Goal: Register for event/course

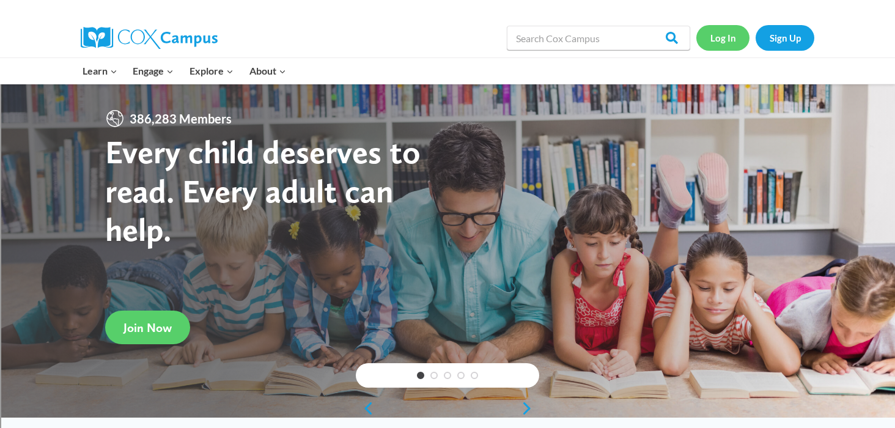
click at [727, 36] on link "Log In" at bounding box center [723, 37] width 53 height 25
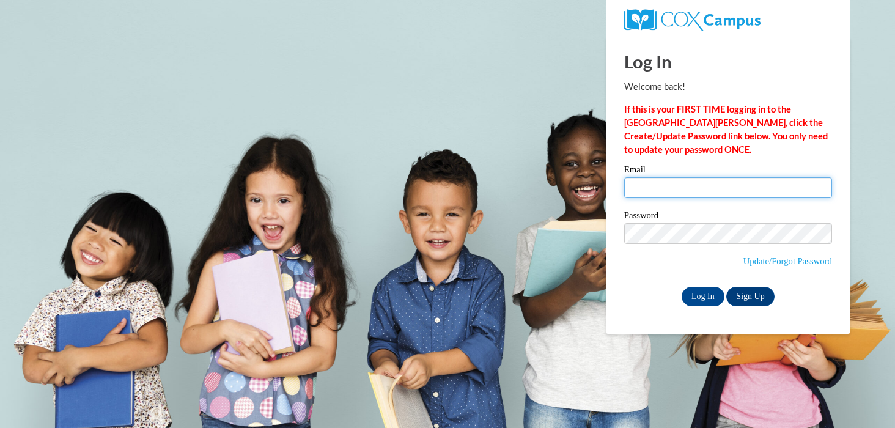
click at [656, 182] on input "Email" at bounding box center [728, 187] width 208 height 21
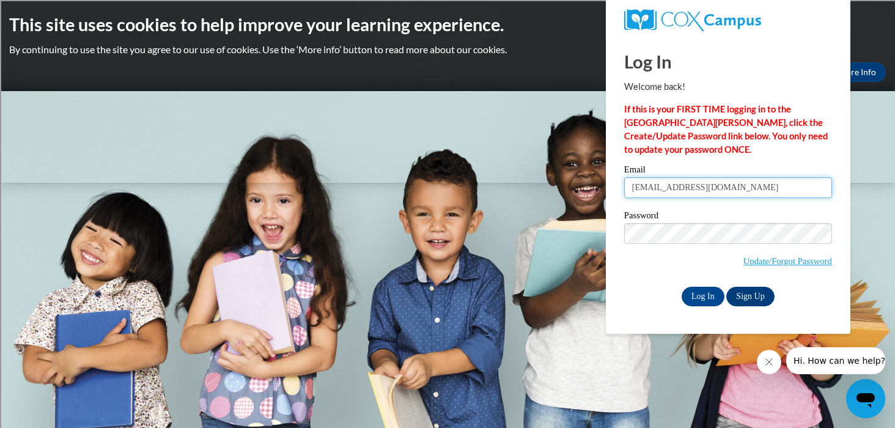
type input "[EMAIL_ADDRESS][DOMAIN_NAME]"
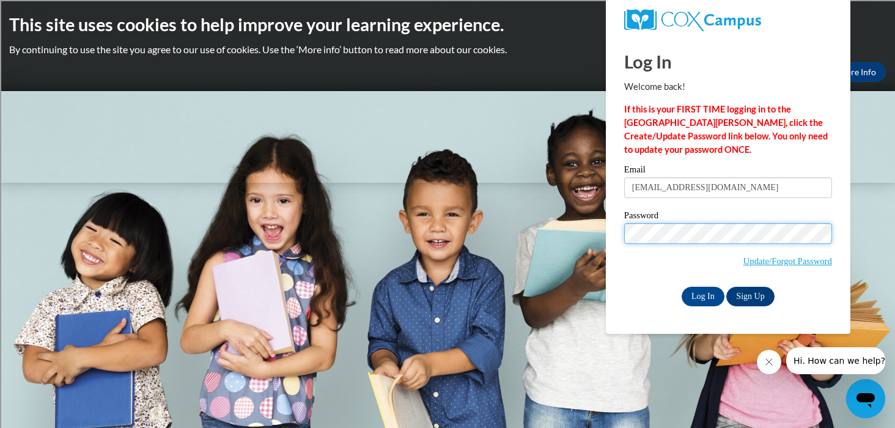
click at [682, 287] on input "Log In" at bounding box center [703, 297] width 43 height 20
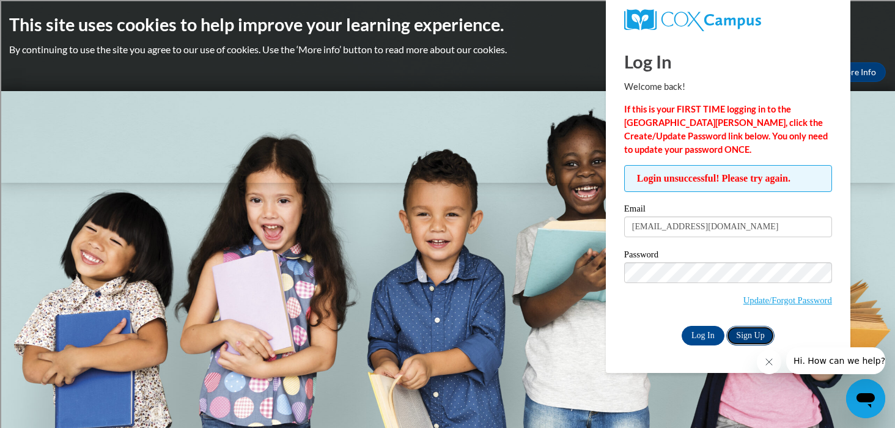
click at [746, 330] on link "Sign Up" at bounding box center [751, 336] width 48 height 20
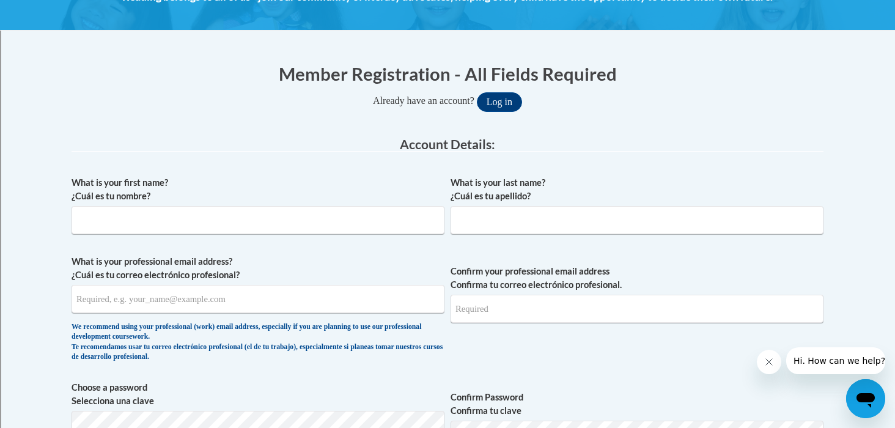
scroll to position [207, 0]
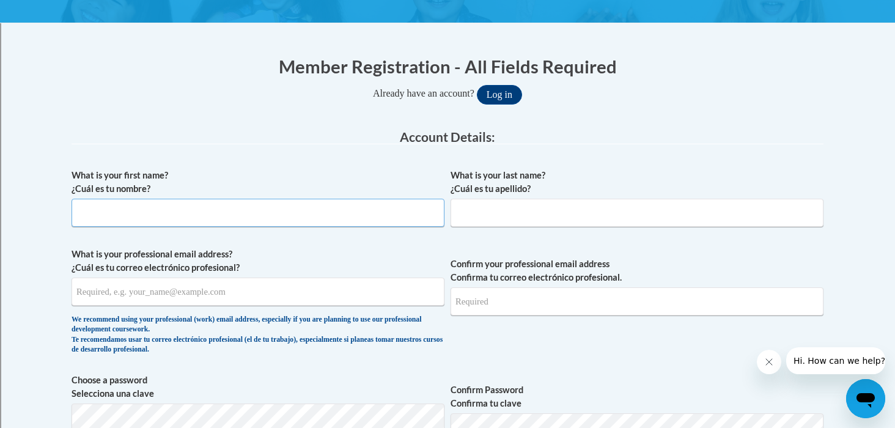
click at [365, 211] on input "What is your first name? ¿Cuál es tu nombre?" at bounding box center [258, 213] width 373 height 28
type input "Casey"
click at [525, 205] on input "What is your last name? ¿Cuál es tu apellido?" at bounding box center [637, 213] width 373 height 28
type input "Riesch"
click at [307, 305] on input "What is your professional email address? ¿Cuál es tu correo electrónico profesi…" at bounding box center [258, 292] width 373 height 28
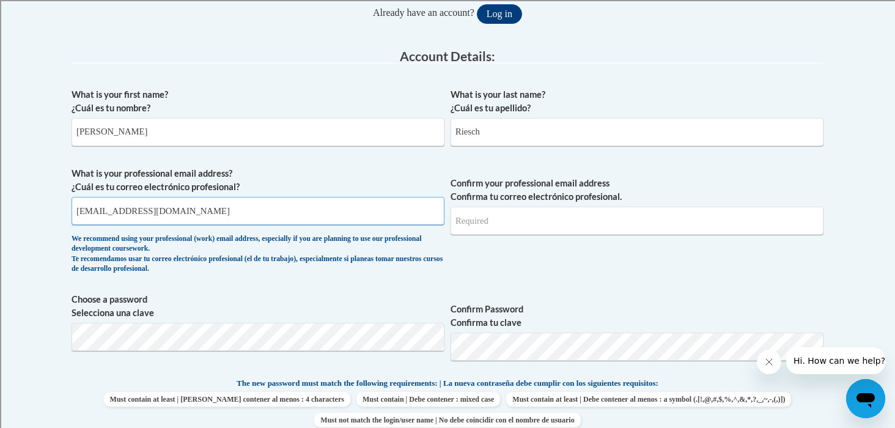
scroll to position [296, 0]
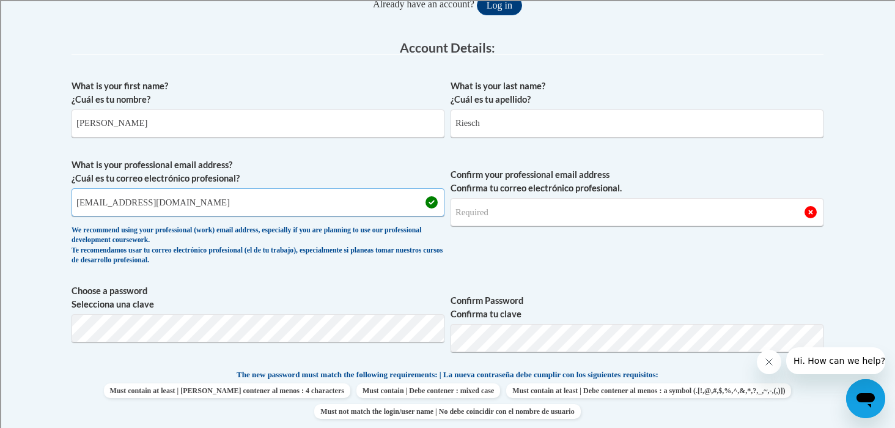
type input "criesch@shorewood.k12.wi.us"
click at [503, 215] on input "Confirm your professional email address Confirma tu correo electrónico profesio…" at bounding box center [637, 212] width 373 height 28
type input "criesch@shorewood.k12.wi.us"
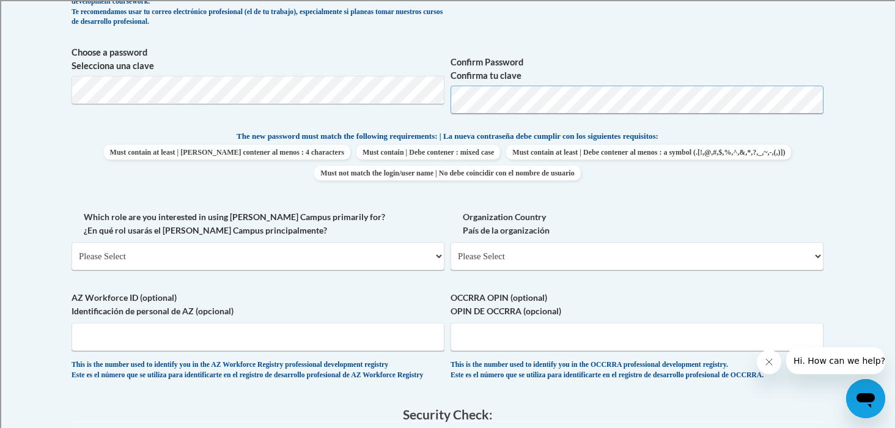
scroll to position [534, 0]
click at [376, 260] on select "Please Select College/University | Colegio/Universidad Community/Nonprofit Part…" at bounding box center [258, 257] width 373 height 28
select select "fbf2d438-af2f-41f8-98f1-81c410e29de3"
click at [72, 243] on select "Please Select College/University | Colegio/Universidad Community/Nonprofit Part…" at bounding box center [258, 257] width 373 height 28
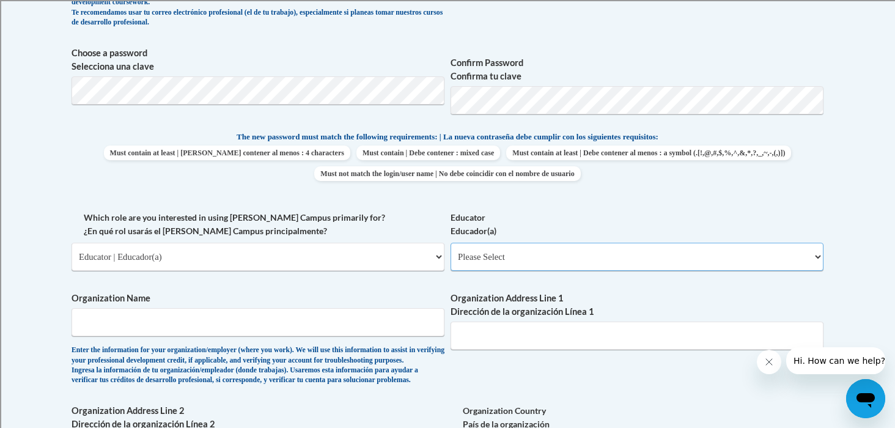
click at [476, 262] on select "Please Select Early Learning/Daycare Teacher/Family Home Care Provider | Maestr…" at bounding box center [637, 257] width 373 height 28
select select "8e40623d-54d0-45cd-9f92-5df65cd3f8cf"
click at [451, 243] on select "Please Select Early Learning/Daycare Teacher/Family Home Care Provider | Maestr…" at bounding box center [637, 257] width 373 height 28
click at [333, 339] on span "Organization Name Enter the information for your organization/employer (where y…" at bounding box center [258, 339] width 373 height 94
click at [331, 333] on input "Organization Name" at bounding box center [258, 322] width 373 height 28
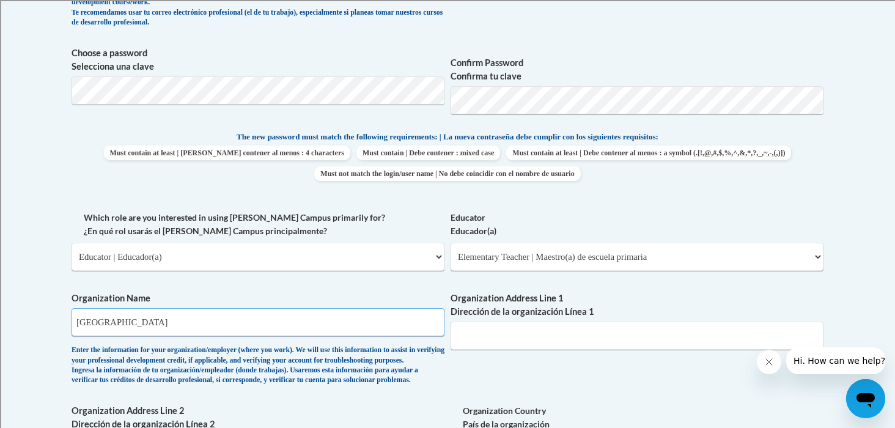
type input "Shorewood School District"
click at [538, 347] on input "Organization Address Line 1 Dirección de la organización Línea 1" at bounding box center [637, 336] width 373 height 28
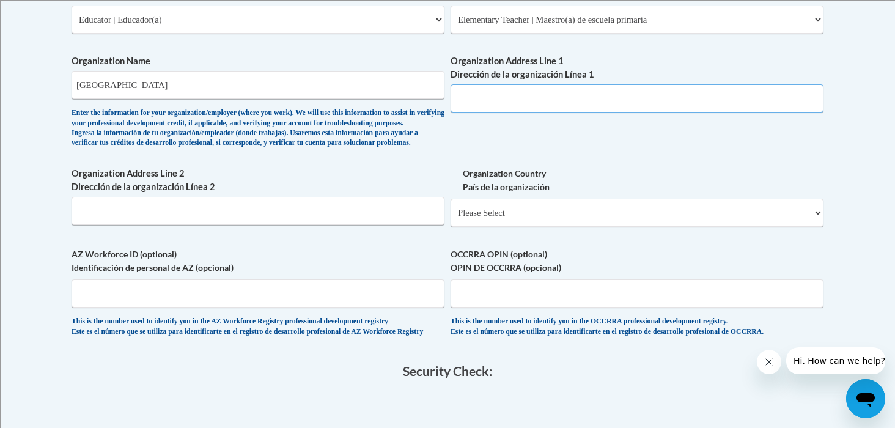
scroll to position [801, 0]
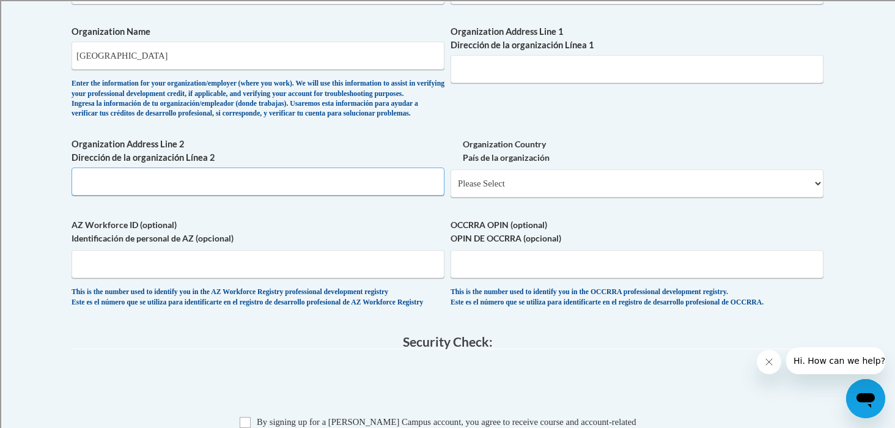
click at [347, 196] on input "Organization Address Line 2 Dirección de la organización Línea 2" at bounding box center [258, 182] width 373 height 28
click at [494, 77] on input "Organization Address Line 1 Dirección de la organización Línea 1" at bounding box center [637, 69] width 373 height 28
type input "2100 Capitol Dr."
click at [304, 196] on input "Organization Address Line 2 Dirección de la organización Línea 2" at bounding box center [258, 182] width 373 height 28
type input "Shorewood, WI"
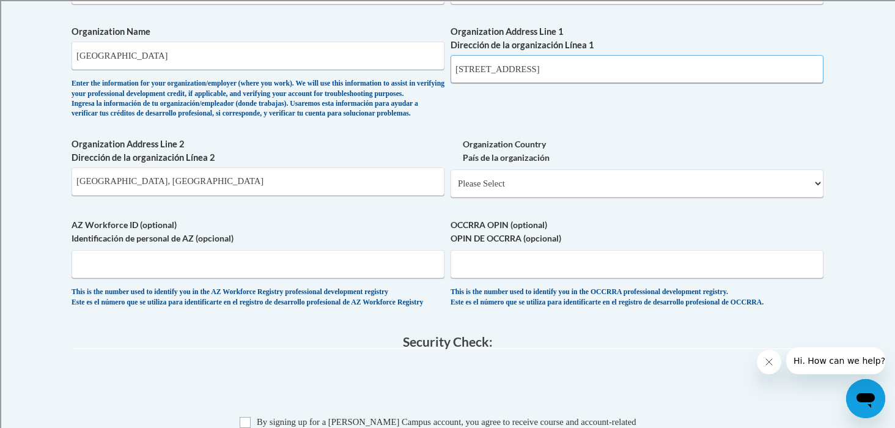
click at [478, 69] on input "2100 Capitol Dr." at bounding box center [637, 69] width 373 height 28
type input "2100 E. Capitol Dr."
click at [273, 196] on input "Shorewood, WI" at bounding box center [258, 182] width 373 height 28
click at [248, 196] on input "Shorewood, WI" at bounding box center [258, 182] width 373 height 28
type input "Shorewood, WI 53211"
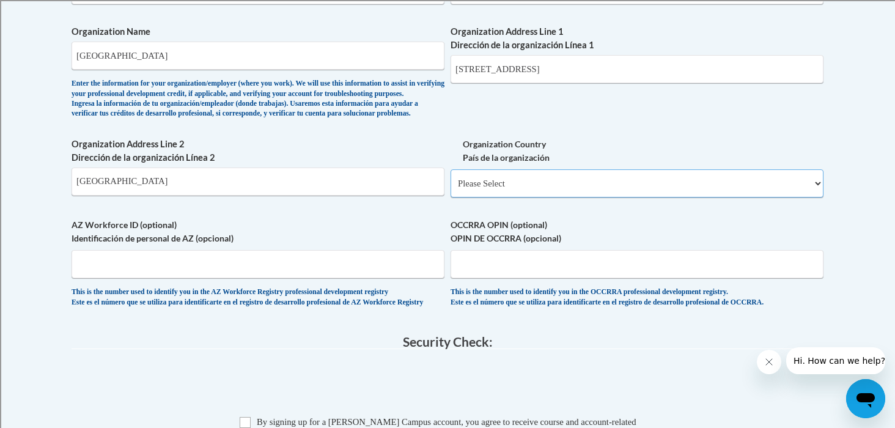
click at [475, 198] on select "Please Select United States | Estados Unidos Outside of the United States | Fue…" at bounding box center [637, 183] width 373 height 28
select select "ad49bcad-a171-4b2e-b99c-48b446064914"
click at [451, 189] on select "Please Select United States | Estados Unidos Outside of the United States | Fue…" at bounding box center [637, 183] width 373 height 28
select select
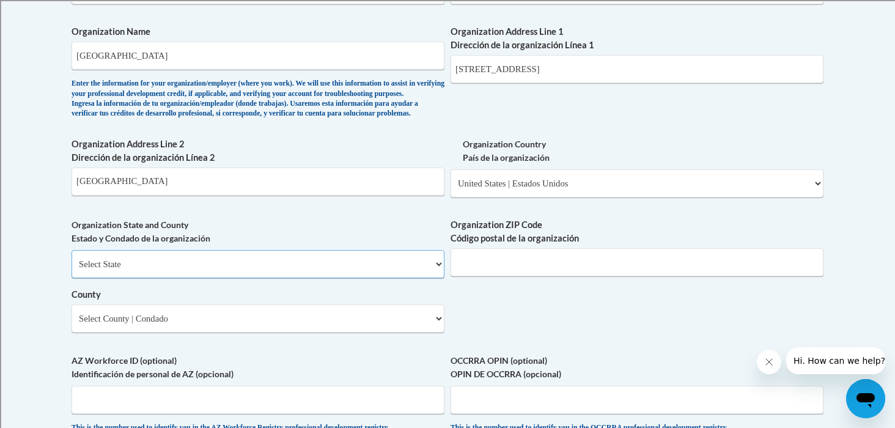
click at [324, 278] on select "Select State Alabama Alaska Arizona Arkansas California Colorado Connecticut De…" at bounding box center [258, 264] width 373 height 28
select select "Wisconsin"
click at [72, 270] on select "Select State Alabama Alaska Arizona Arkansas California Colorado Connecticut De…" at bounding box center [258, 264] width 373 height 28
click at [500, 276] on input "Organization ZIP Code Código postal de la organización" at bounding box center [637, 262] width 373 height 28
type input "53211"
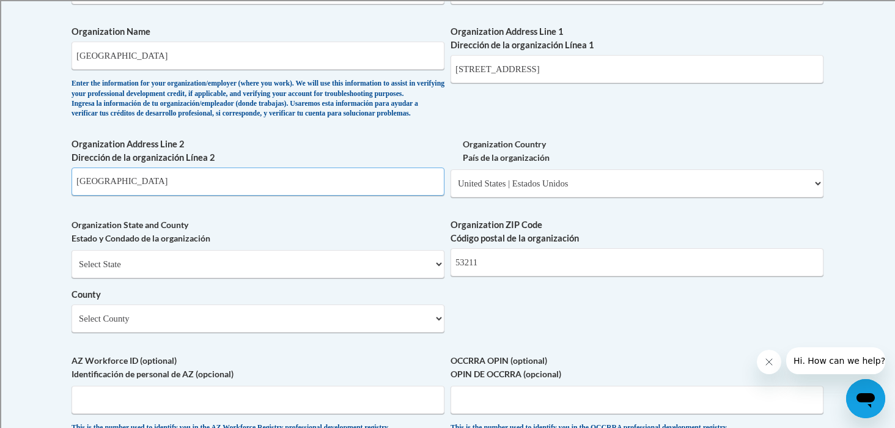
click at [196, 196] on input "Shorewood, WI 53211" at bounding box center [258, 182] width 373 height 28
drag, startPoint x: 181, startPoint y: 195, endPoint x: 54, endPoint y: 198, distance: 127.2
click at [53, 198] on body "This site uses cookies to help improve your learning experience. By continuing …" at bounding box center [447, 157] width 895 height 1917
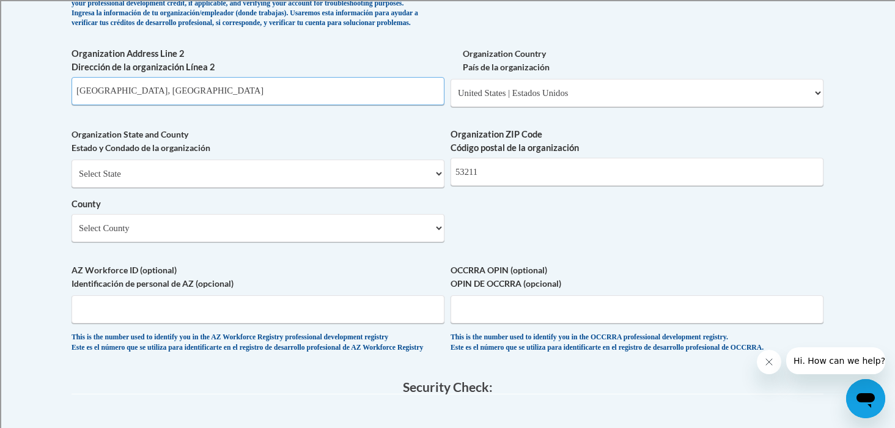
scroll to position [899, 0]
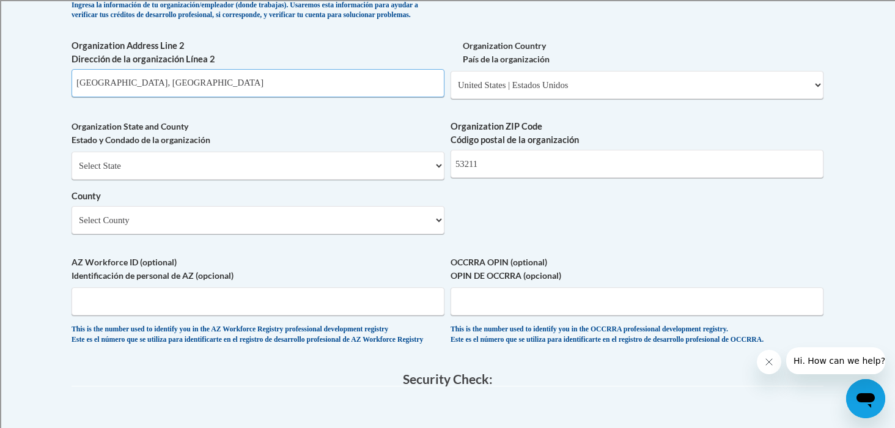
type input "Shorewood, WI"
click at [163, 234] on select "Select County Adams Ashland Barron Bayfield Brown Buffalo Burnett Calumet Chipp…" at bounding box center [258, 220] width 373 height 28
click at [193, 234] on select "Select County Adams Ashland Barron Bayfield Brown Buffalo Burnett Calumet Chipp…" at bounding box center [258, 220] width 373 height 28
select select "Milwaukee"
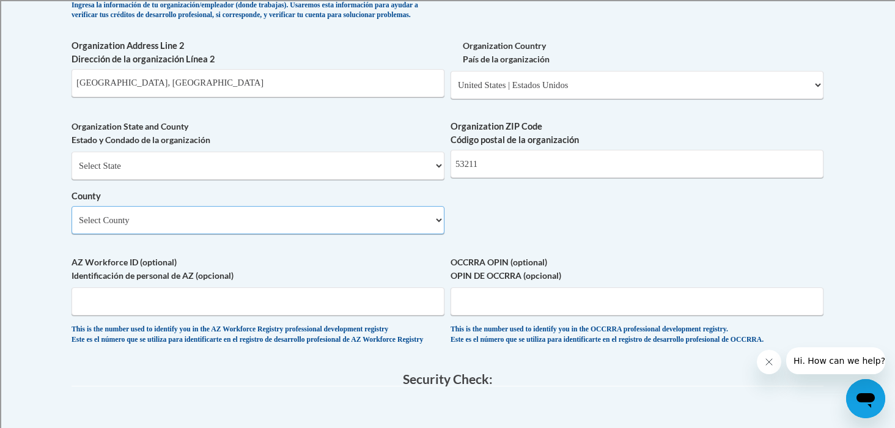
click at [72, 226] on select "Select County Adams Ashland Barron Bayfield Brown Buffalo Burnett Calumet Chipp…" at bounding box center [258, 220] width 373 height 28
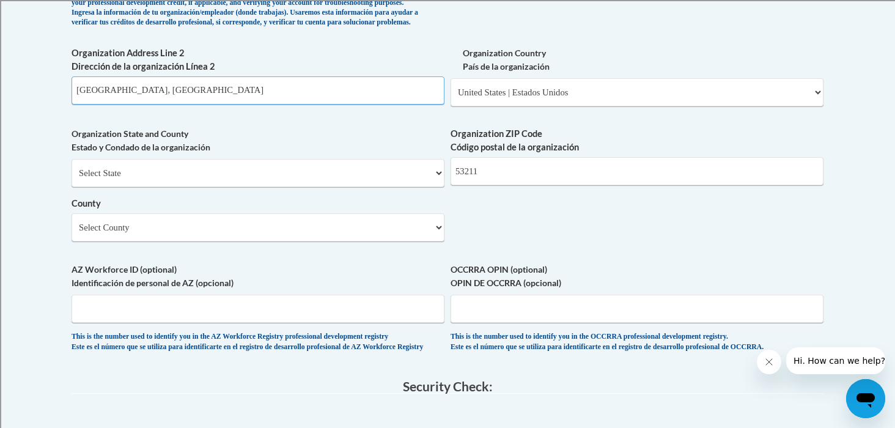
click at [348, 105] on input "Shorewood, WI" at bounding box center [258, 90] width 373 height 28
type input "Shorewood, WI 53211"
click at [422, 73] on label "Organization Address Line 2 Dirección de la organización Línea 2" at bounding box center [258, 59] width 373 height 27
click at [422, 76] on input "Shorewood, WI 53211" at bounding box center [258, 90] width 373 height 28
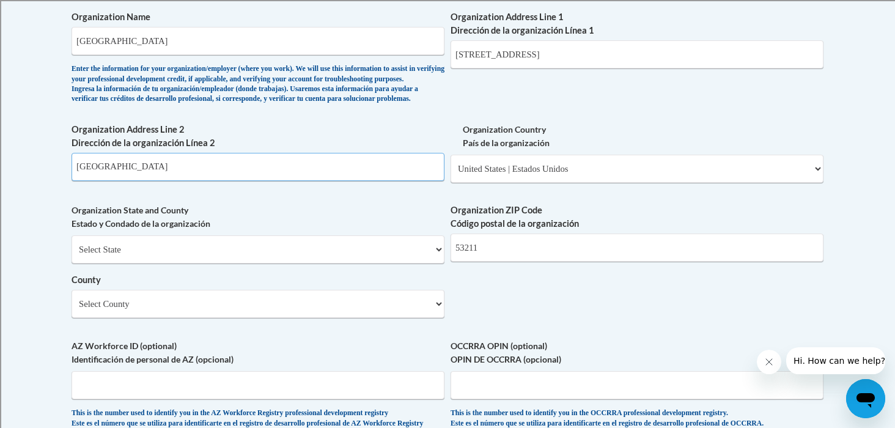
scroll to position [813, 0]
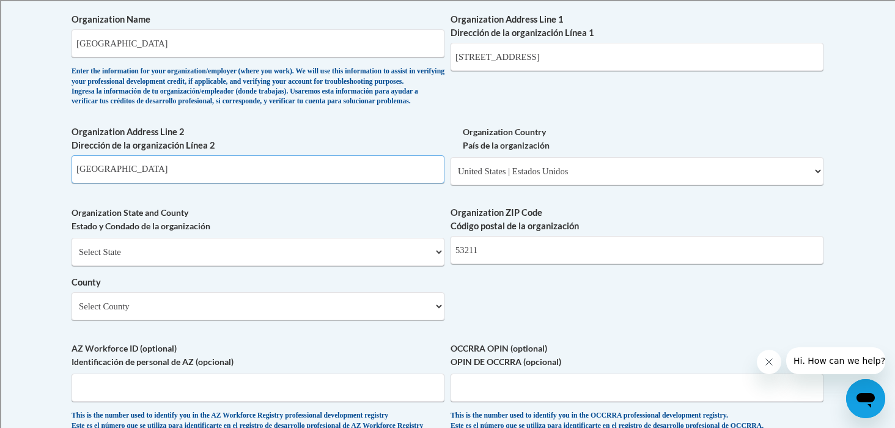
drag, startPoint x: 186, startPoint y: 182, endPoint x: 46, endPoint y: 194, distance: 140.6
click at [46, 194] on body "This site uses cookies to help improve your learning experience. By continuing …" at bounding box center [447, 145] width 895 height 1917
click at [86, 183] on input "Shorewood, WI 53211" at bounding box center [258, 169] width 373 height 28
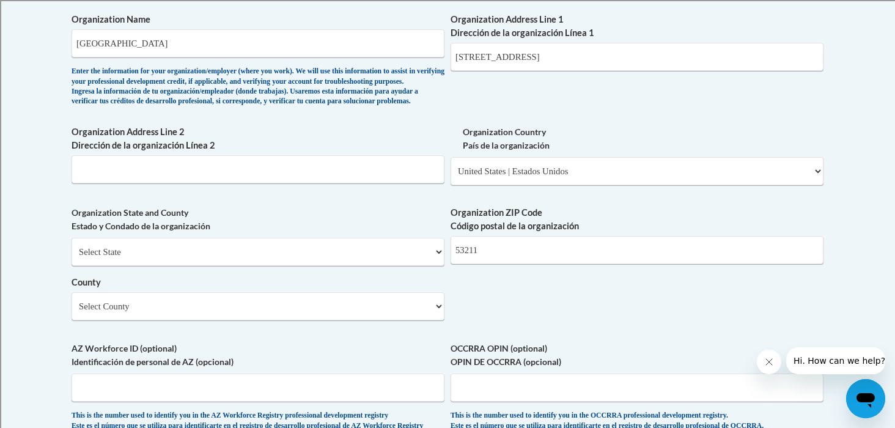
click at [24, 200] on body "This site uses cookies to help improve your learning experience. By continuing …" at bounding box center [447, 145] width 895 height 1917
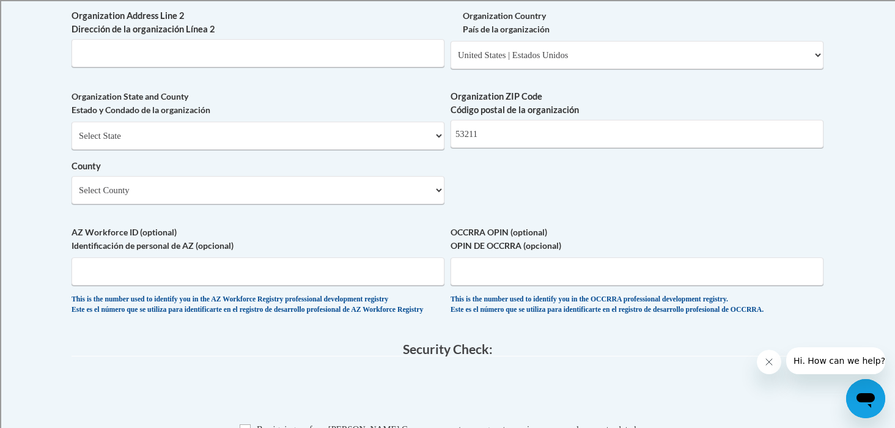
scroll to position [966, 0]
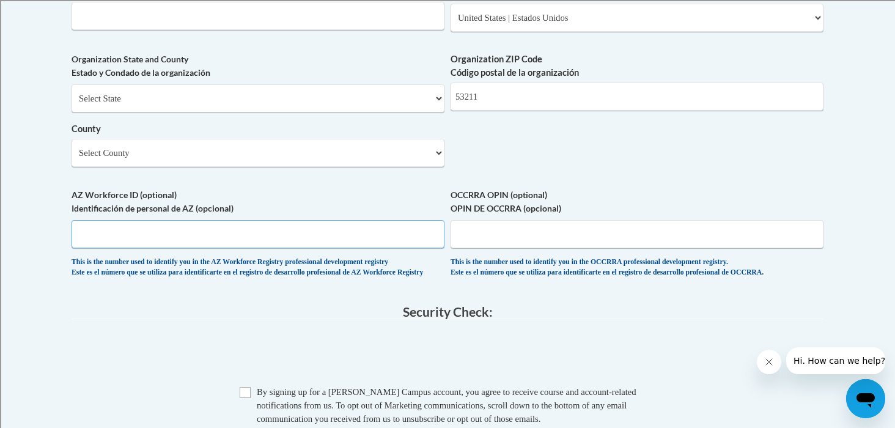
click at [246, 248] on input "AZ Workforce ID (optional) Identificación de personal de AZ (opcional)" at bounding box center [258, 234] width 373 height 28
click at [386, 215] on label "AZ Workforce ID (optional) Identificación de personal de AZ (opcional)" at bounding box center [258, 201] width 373 height 27
click at [386, 224] on input "AZ Workforce ID (optional) Identificación de personal de AZ (opcional)" at bounding box center [258, 234] width 373 height 28
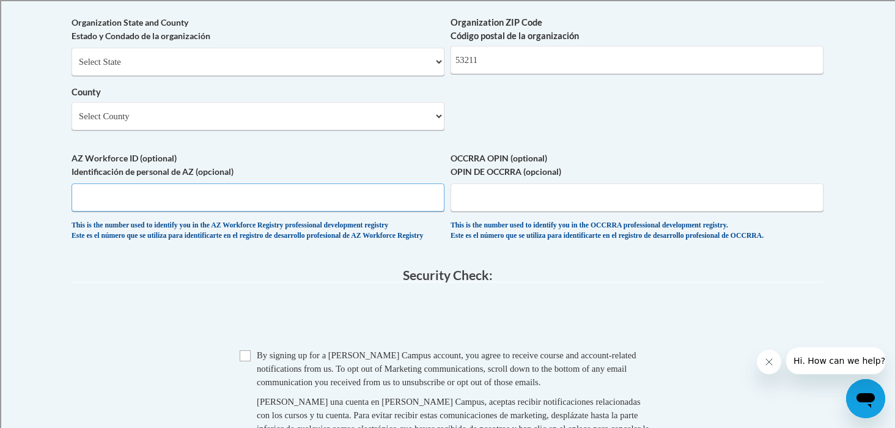
scroll to position [1065, 0]
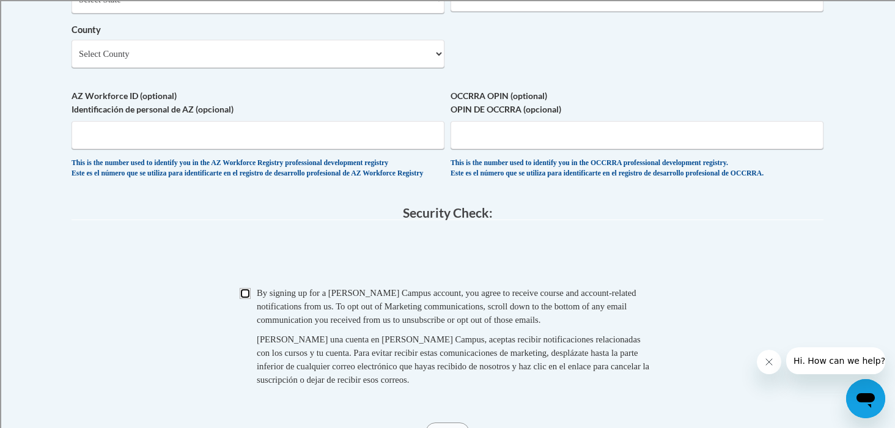
click at [246, 299] on input "Checkbox" at bounding box center [245, 293] width 11 height 11
checkbox input "true"
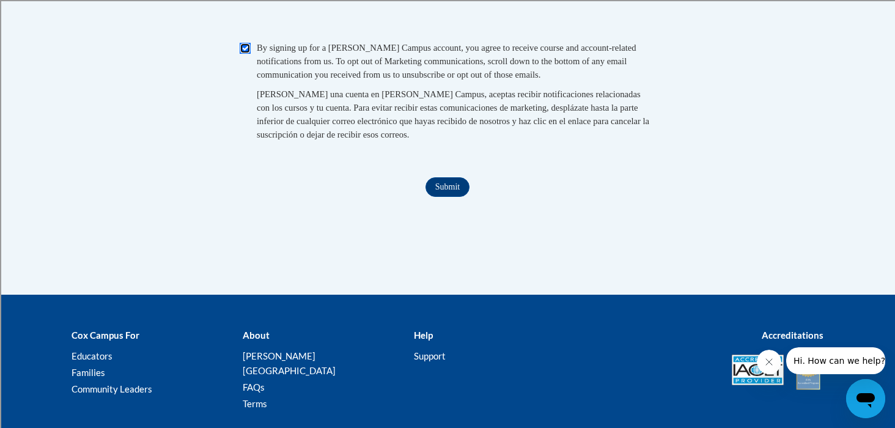
scroll to position [1386, 0]
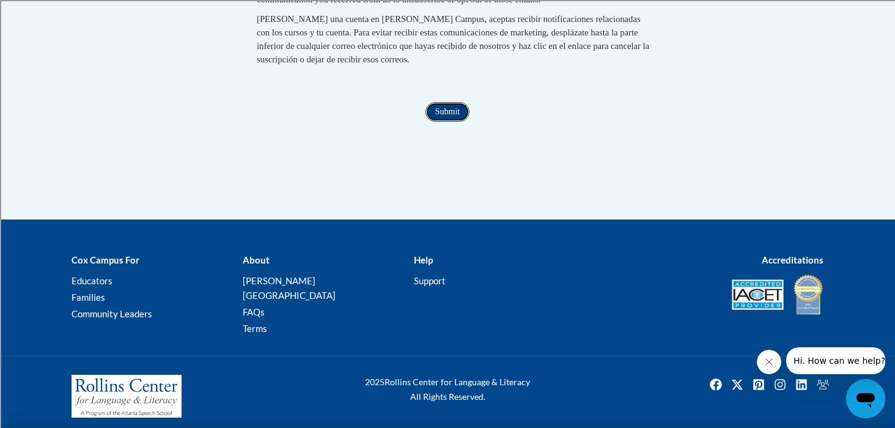
click at [445, 122] on input "Submit" at bounding box center [448, 112] width 44 height 20
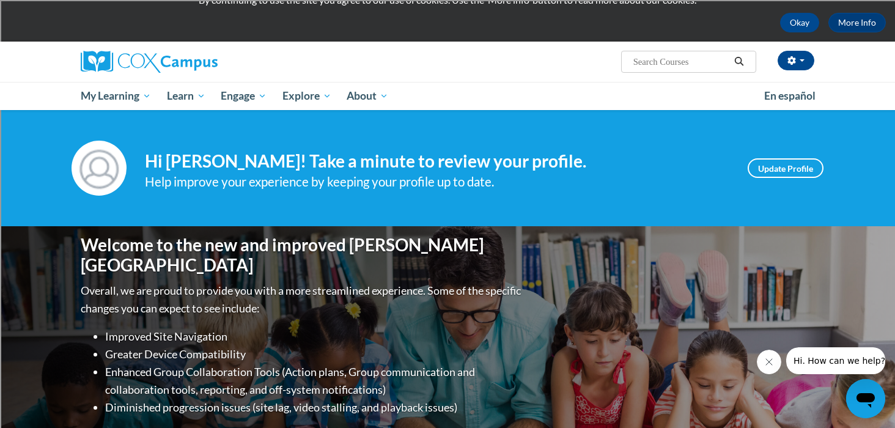
scroll to position [50, 0]
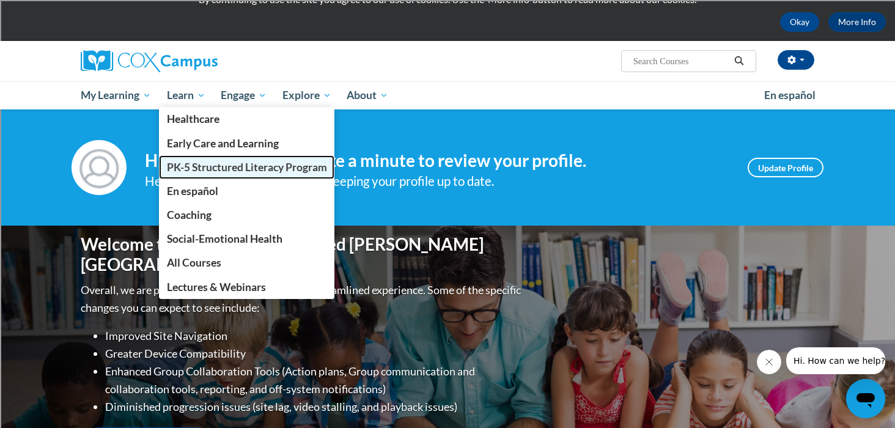
click at [199, 169] on span "PK-5 Structured Literacy Program" at bounding box center [247, 167] width 160 height 13
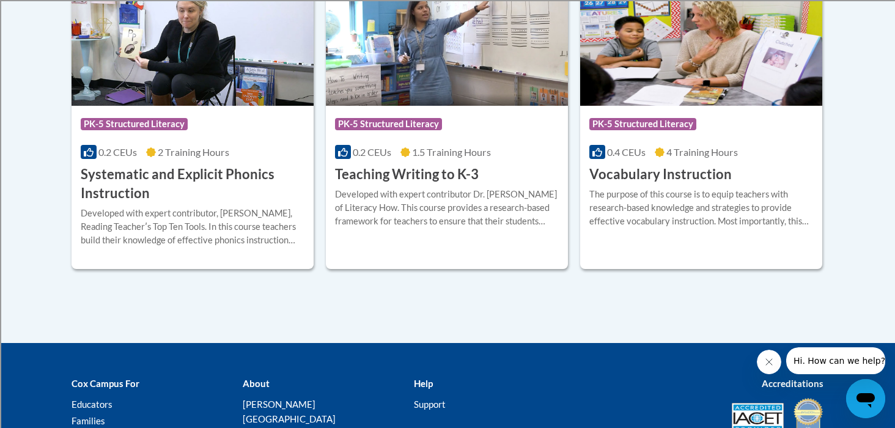
scroll to position [1520, 0]
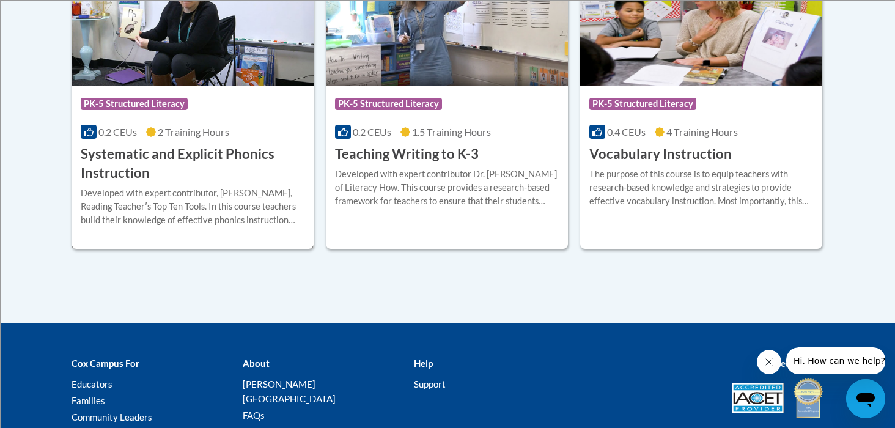
click at [207, 151] on h3 "Systematic and Explicit Phonics Instruction" at bounding box center [193, 164] width 224 height 38
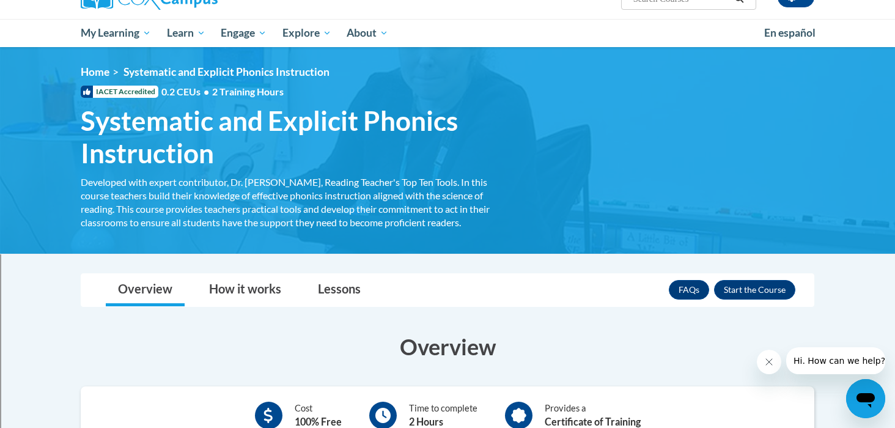
scroll to position [121, 0]
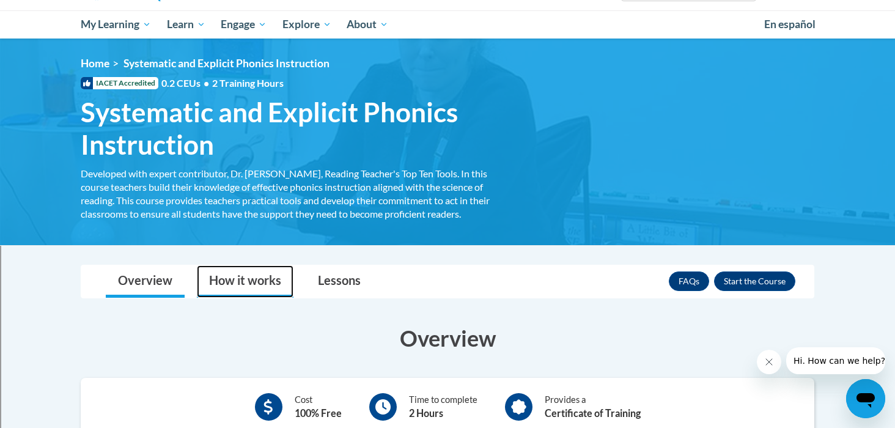
click at [248, 286] on link "How it works" at bounding box center [245, 281] width 97 height 32
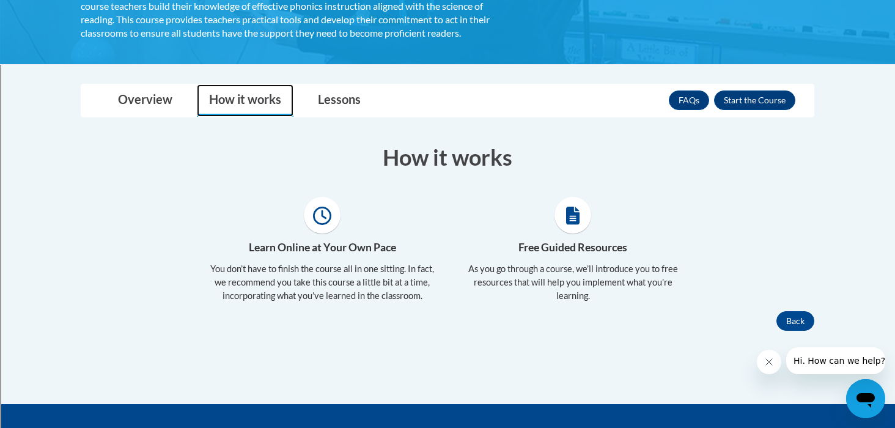
scroll to position [311, 0]
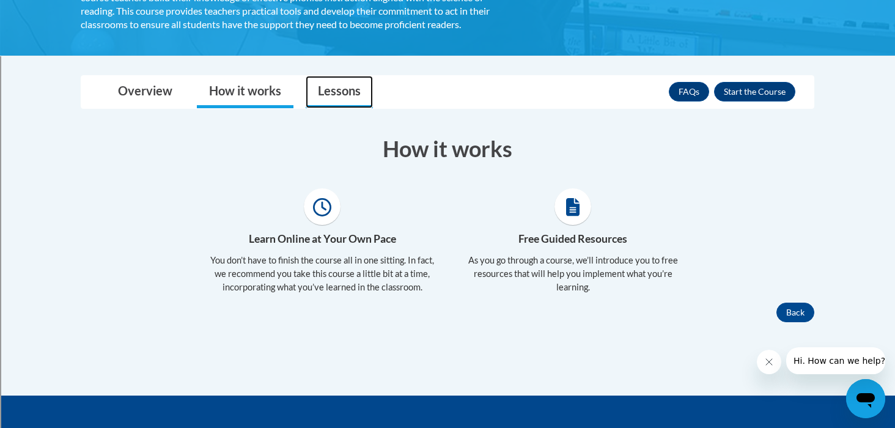
click at [314, 88] on link "Lessons" at bounding box center [339, 92] width 67 height 32
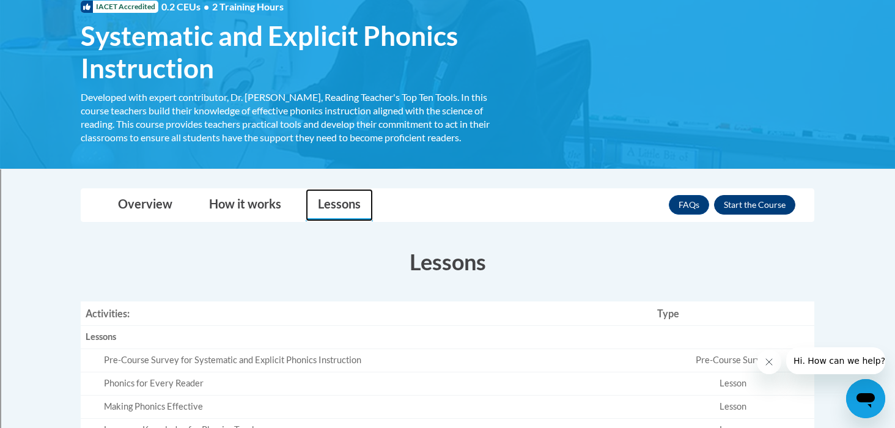
scroll to position [193, 0]
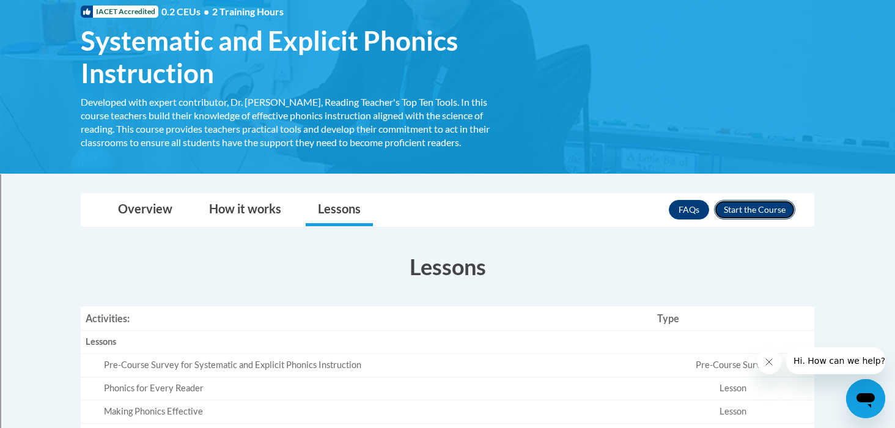
click at [744, 205] on button "Enroll" at bounding box center [754, 210] width 81 height 20
